Goal: Transaction & Acquisition: Purchase product/service

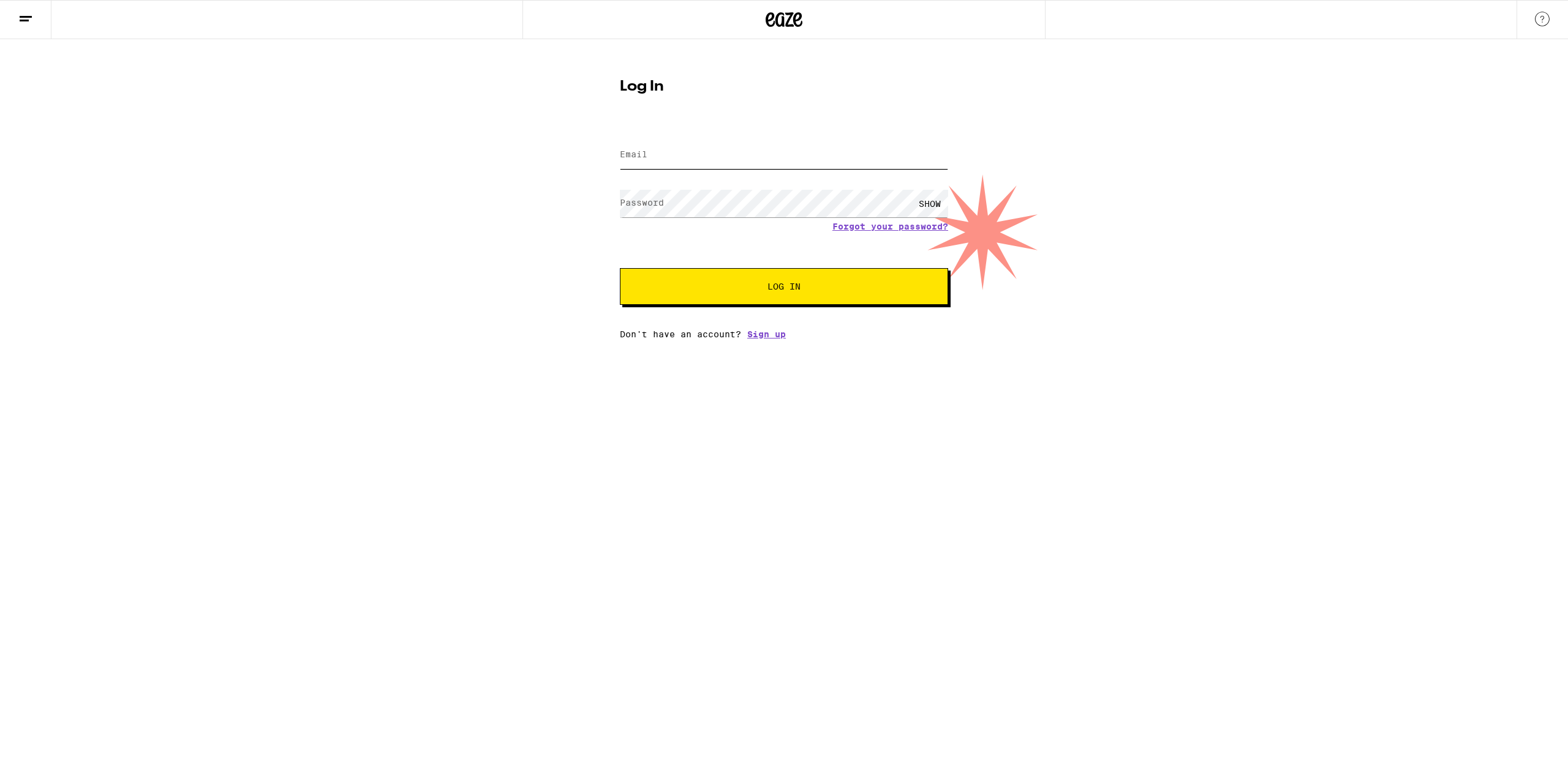
type input "[EMAIL_ADDRESS][DOMAIN_NAME]"
click at [794, 282] on span "Log In" at bounding box center [783, 286] width 33 height 9
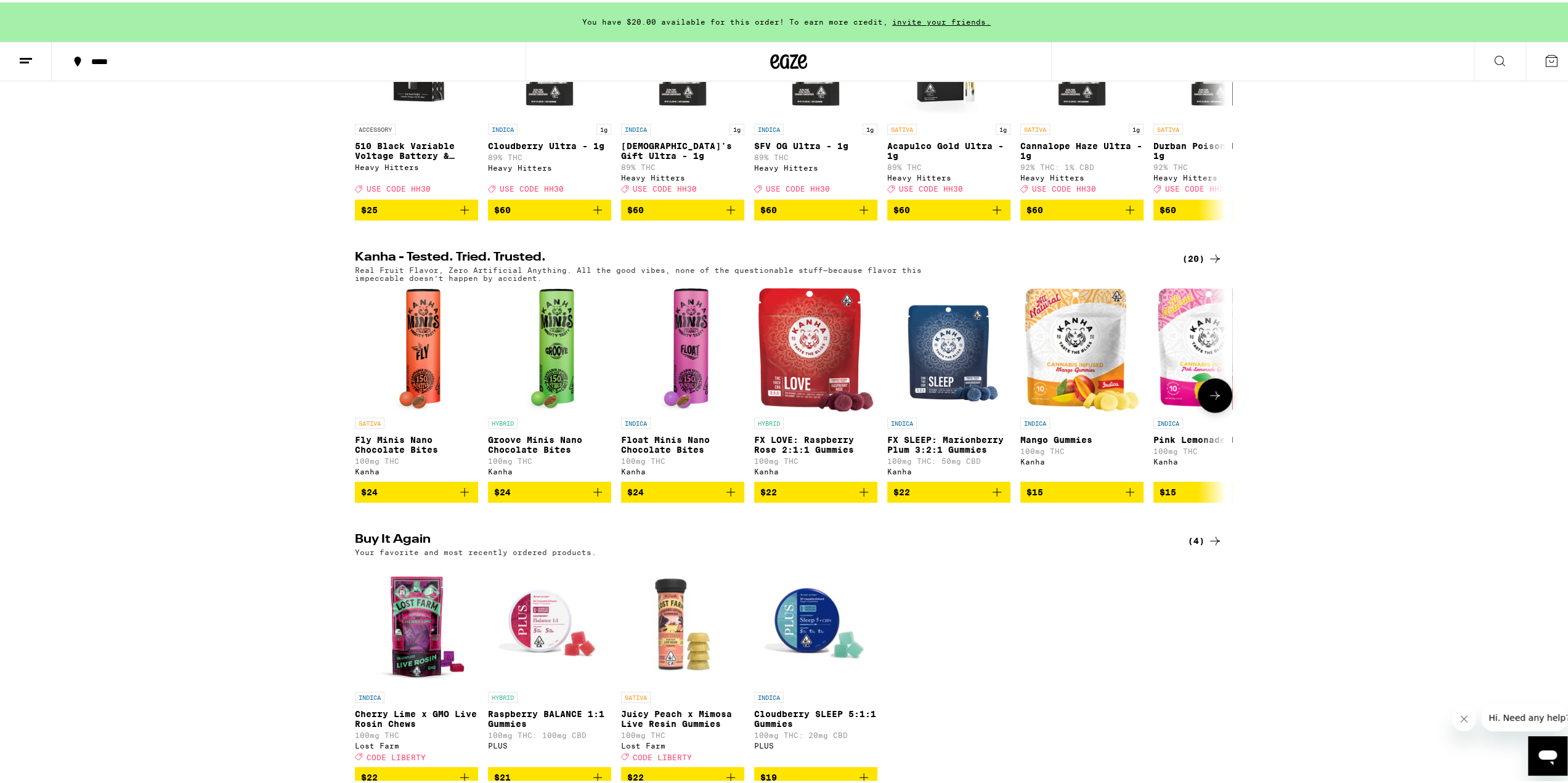
scroll to position [677, 0]
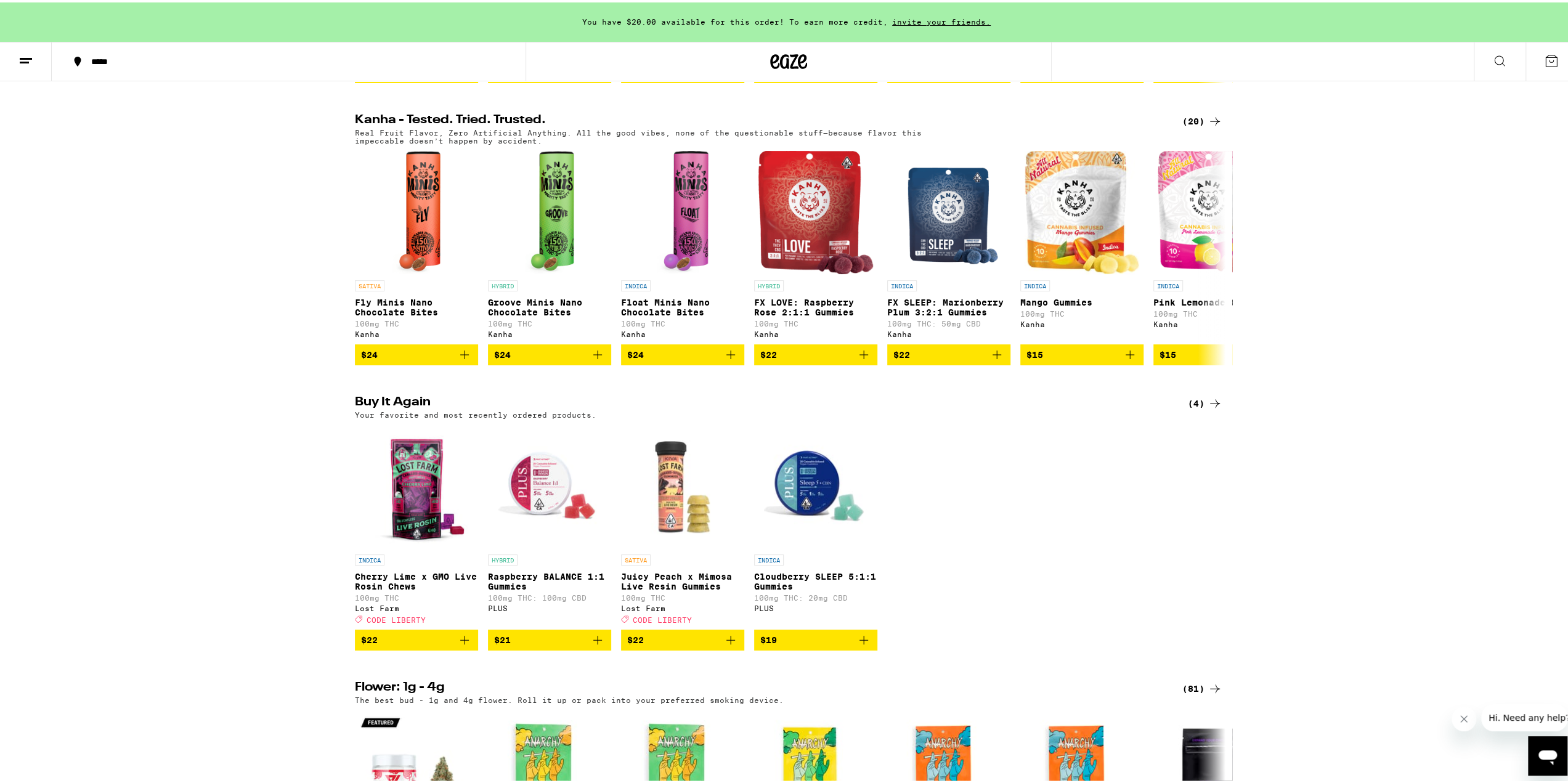
click at [408, 621] on span "CODE LIBERTY" at bounding box center [396, 617] width 59 height 8
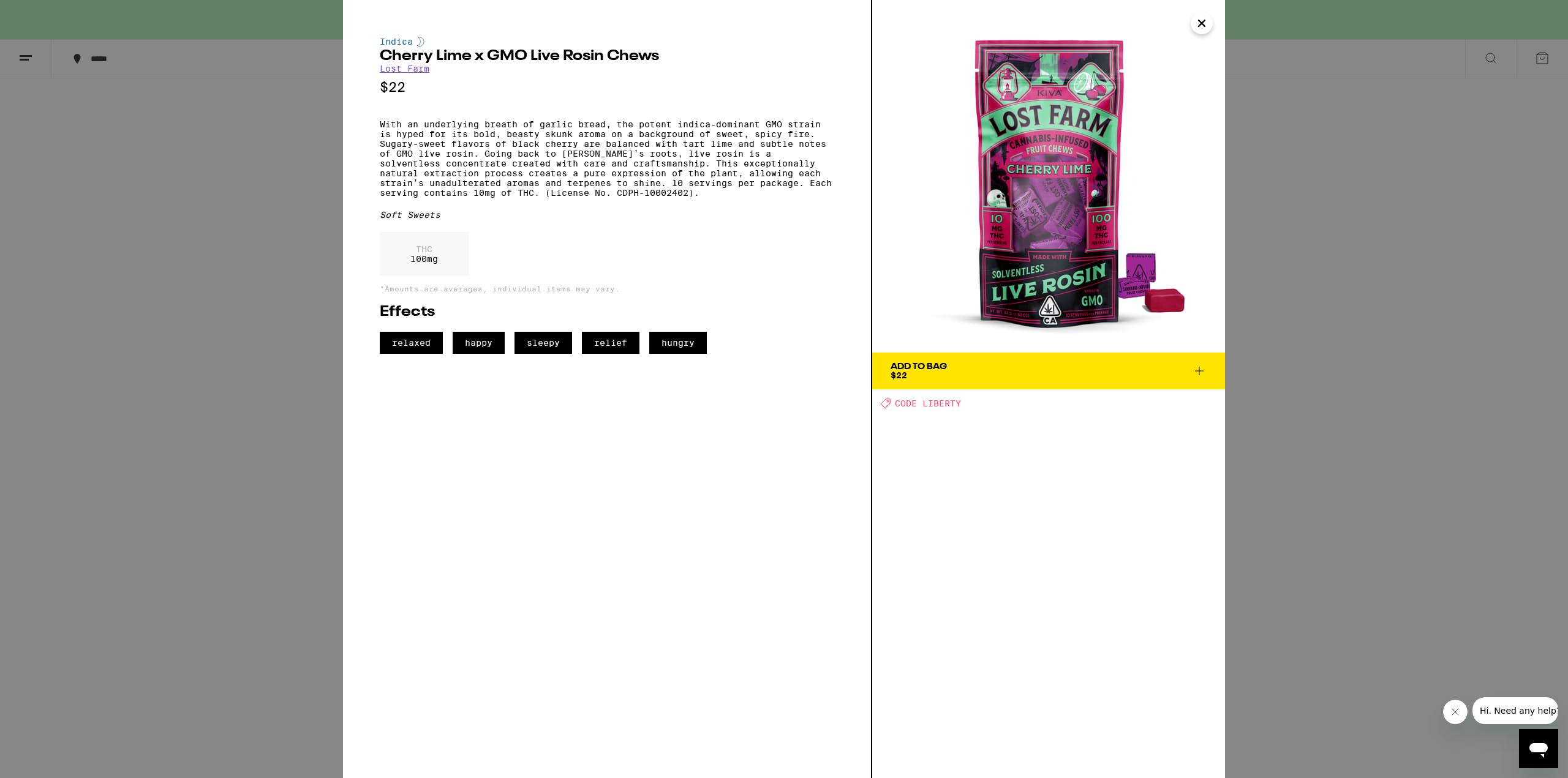
click at [898, 405] on span "CODE LIBERTY" at bounding box center [928, 403] width 66 height 9
click at [1199, 26] on icon "Close" at bounding box center [1201, 23] width 6 height 6
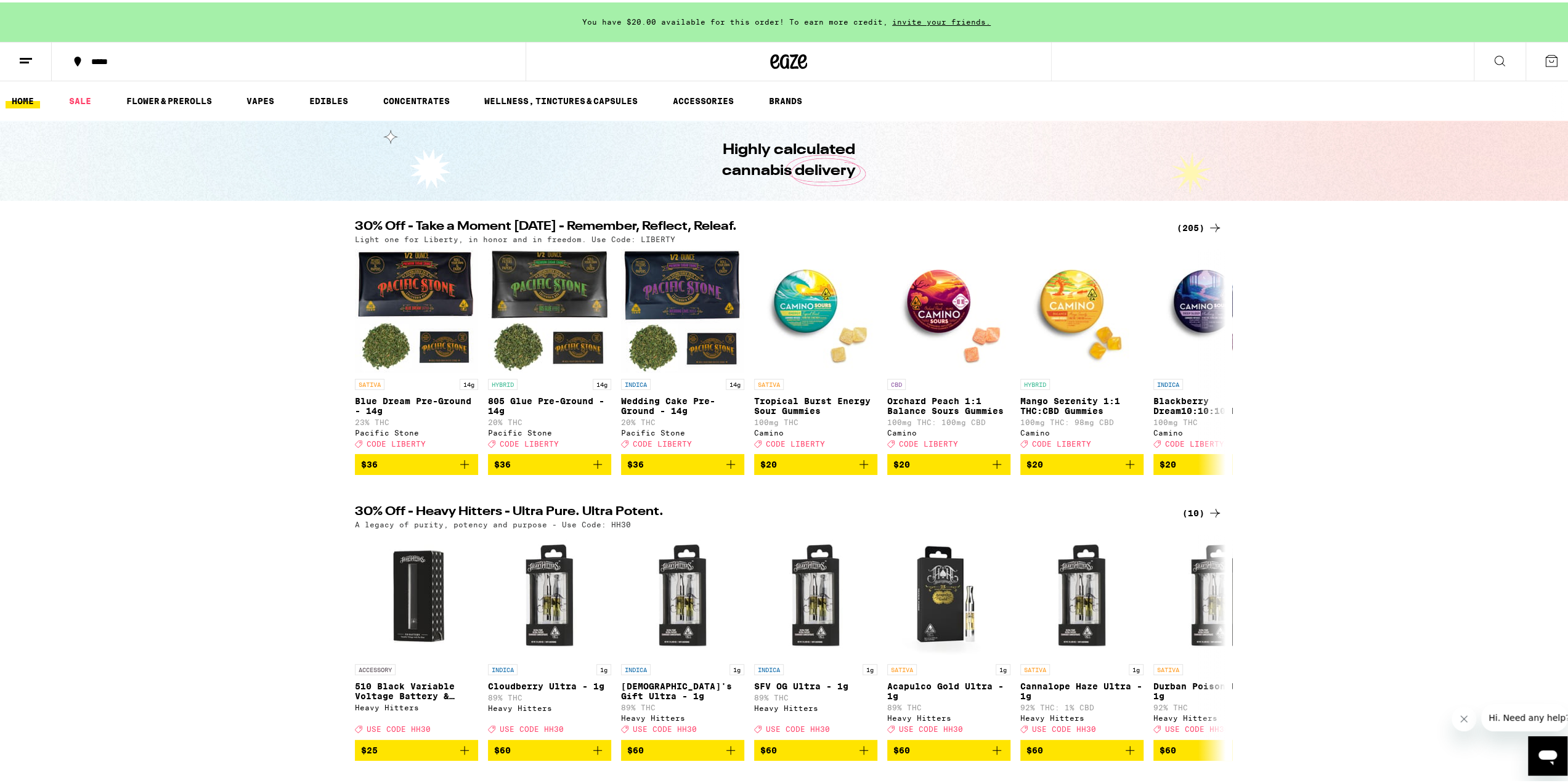
click at [22, 97] on link "HOME" at bounding box center [23, 99] width 34 height 15
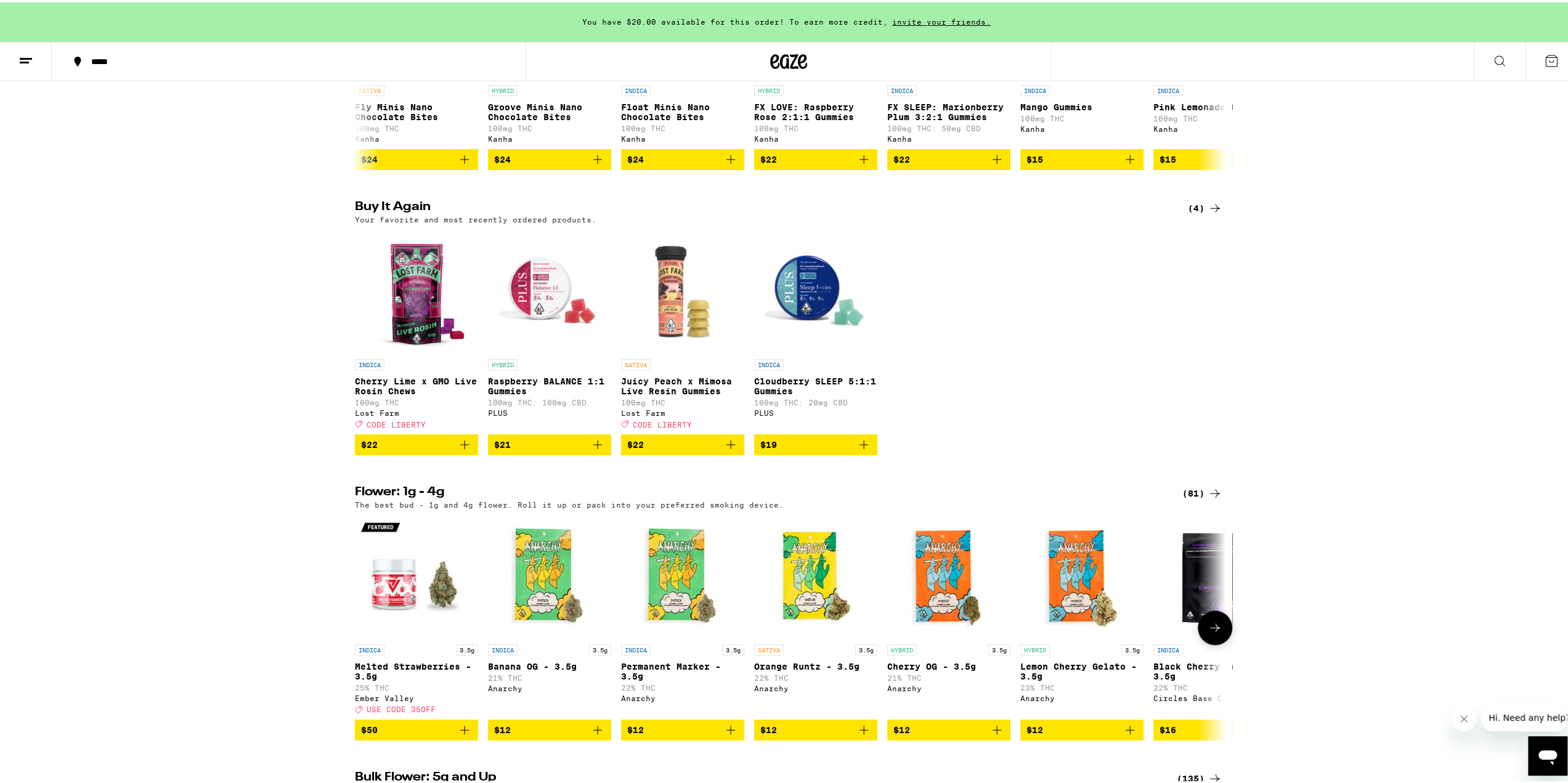
scroll to position [862, 0]
